Goal: Task Accomplishment & Management: Complete application form

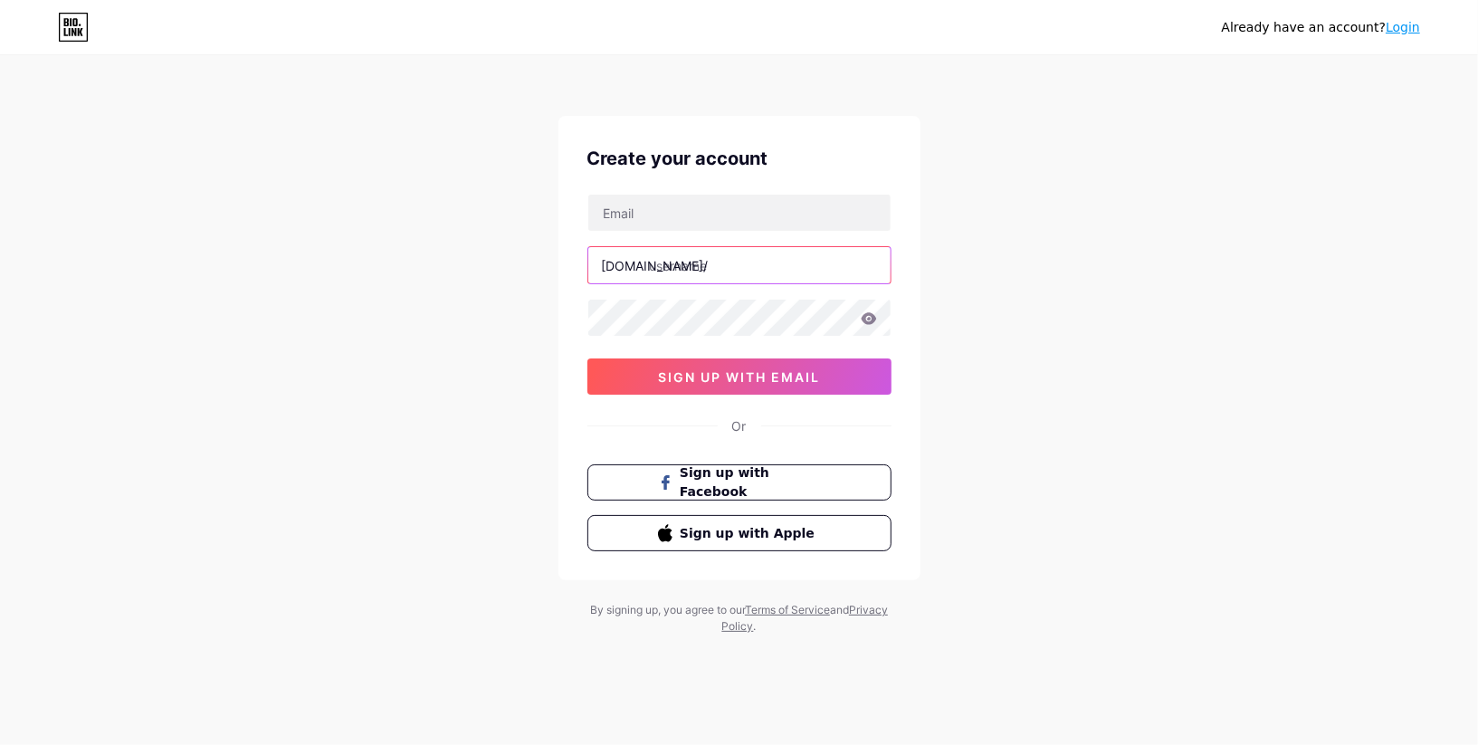
click at [728, 270] on input "text" at bounding box center [739, 265] width 302 height 36
paste input "americandrivingacademy"
click at [1037, 253] on div "Already have an account? Login Create your account [DOMAIN_NAME]/ americandrivi…" at bounding box center [739, 346] width 1478 height 692
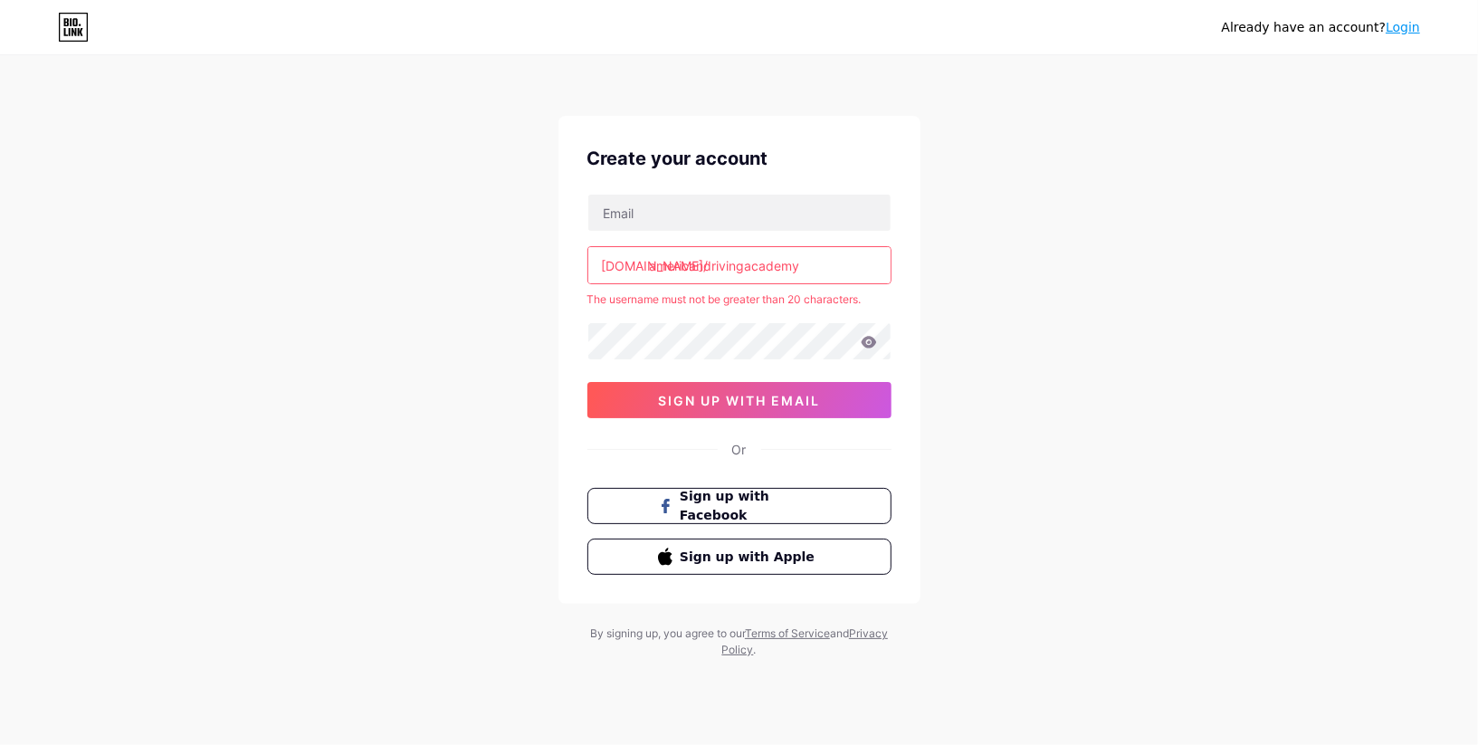
click at [827, 266] on input "americandrivingacademy" at bounding box center [739, 265] width 302 height 36
type input "americandrivingacad"
click at [1025, 273] on div "Already have an account? Login Create your account [DOMAIN_NAME]/ americandrivi…" at bounding box center [739, 358] width 1478 height 716
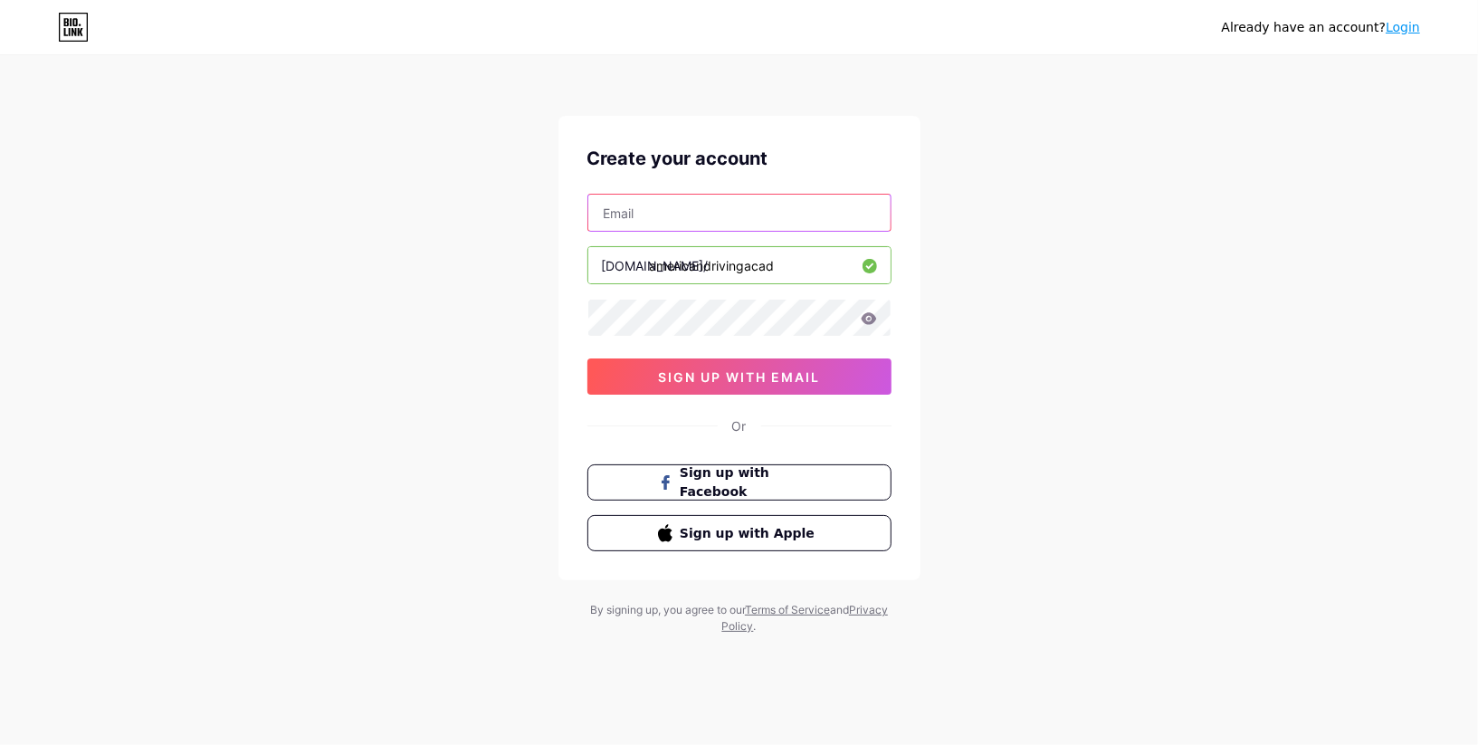
click at [691, 202] on input "text" at bounding box center [739, 213] width 302 height 36
paste input "[EMAIL_ADDRESS][DOMAIN_NAME]"
type input "[EMAIL_ADDRESS][DOMAIN_NAME]"
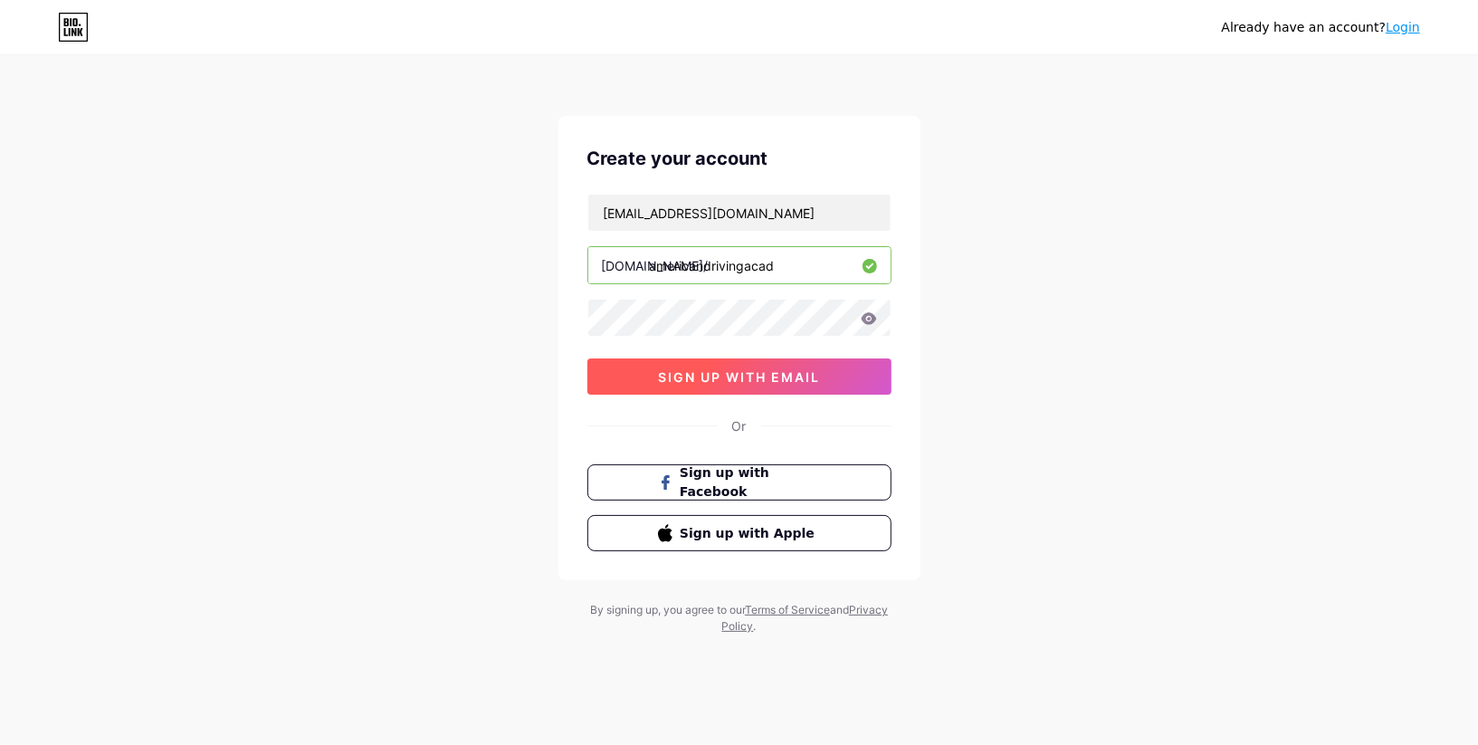
click at [795, 379] on span "sign up with email" at bounding box center [739, 376] width 162 height 15
